Goal: Task Accomplishment & Management: Check status

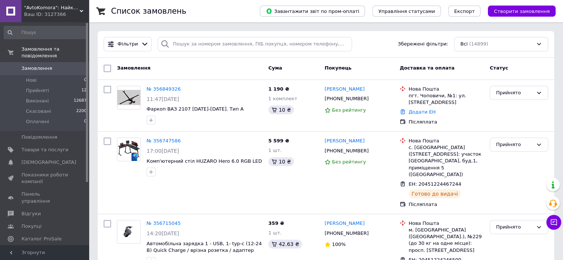
click at [43, 65] on span "Замовлення" at bounding box center [36, 68] width 31 height 7
